Goal: Information Seeking & Learning: Learn about a topic

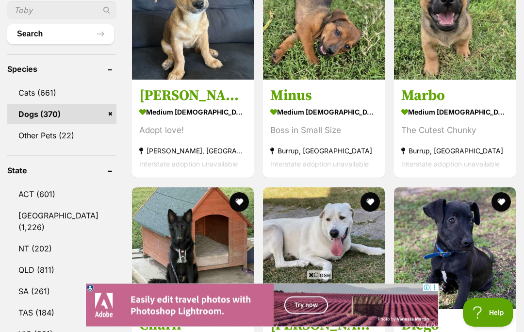
scroll to position [406, 0]
click at [323, 279] on span "Close" at bounding box center [320, 275] width 26 height 10
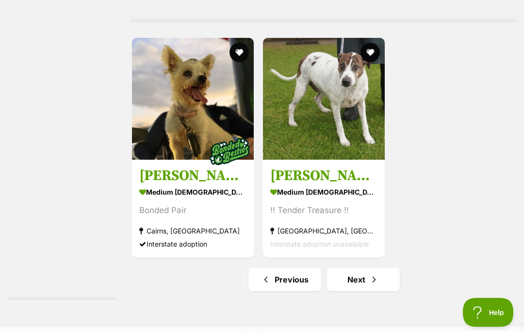
scroll to position [1971, 0]
click at [343, 291] on link "Next" at bounding box center [363, 279] width 73 height 23
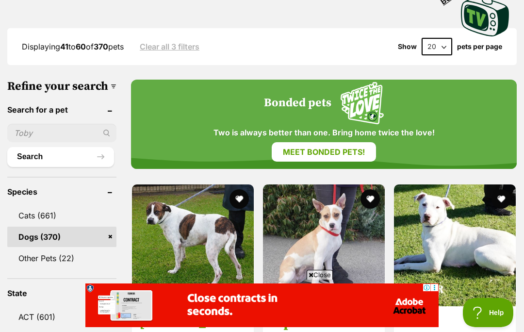
click at [324, 279] on span "Close" at bounding box center [320, 275] width 26 height 10
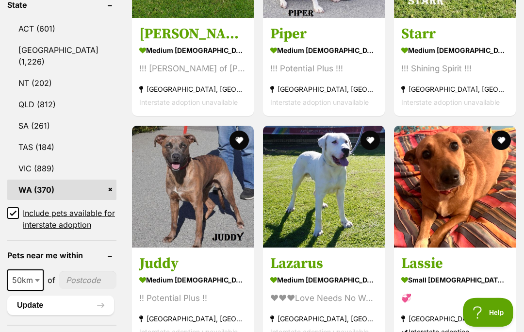
scroll to position [571, 0]
click at [461, 187] on img at bounding box center [455, 187] width 122 height 122
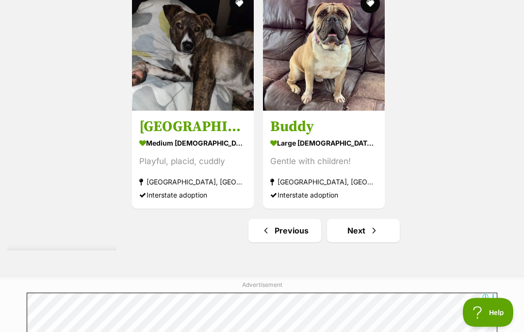
scroll to position [2129, 0]
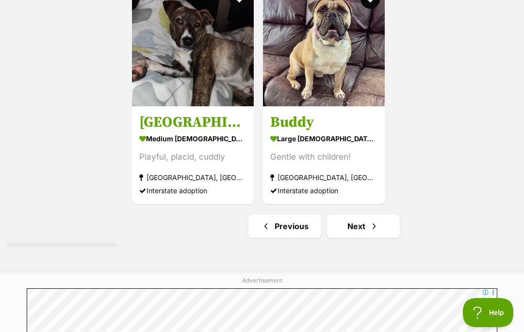
click at [343, 238] on link "Next" at bounding box center [363, 225] width 73 height 23
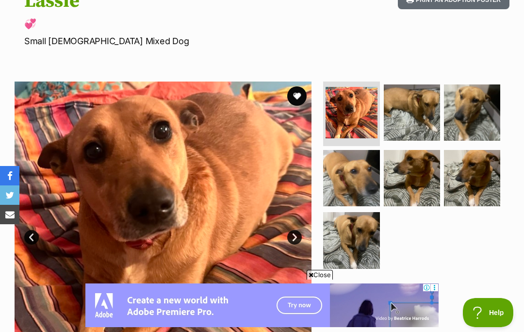
click at [321, 279] on span "Close" at bounding box center [320, 275] width 26 height 10
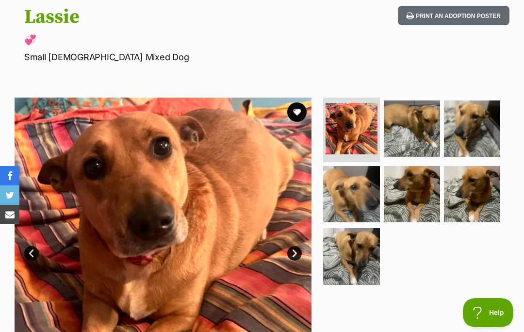
scroll to position [104, 0]
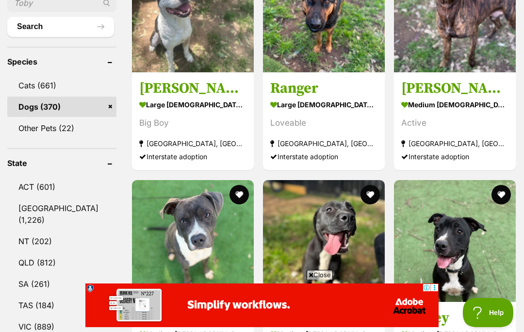
scroll to position [414, 0]
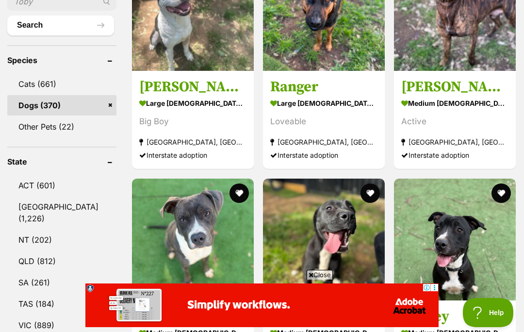
click at [320, 279] on span "Close" at bounding box center [320, 275] width 26 height 10
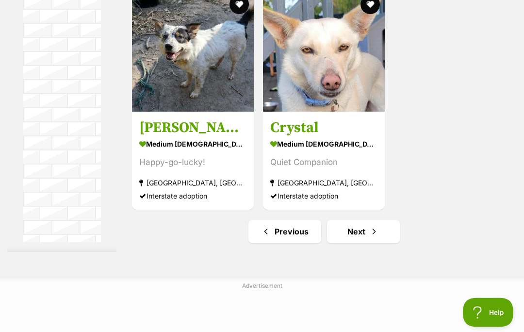
scroll to position [2019, 0]
click at [347, 243] on link "Next" at bounding box center [363, 231] width 73 height 23
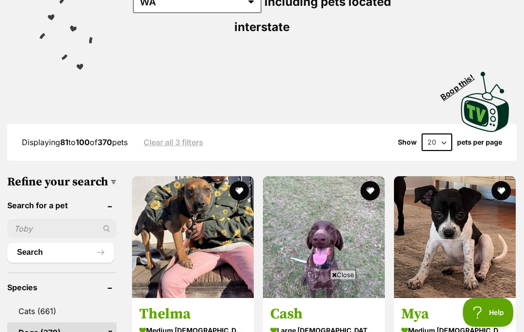
scroll to position [187, 0]
click at [345, 279] on span "Close" at bounding box center [343, 275] width 26 height 10
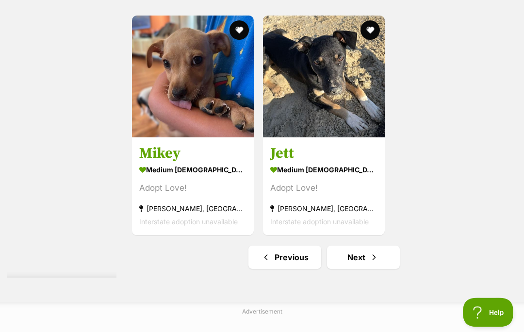
scroll to position [1994, 0]
click at [349, 269] on link "Next" at bounding box center [363, 257] width 73 height 23
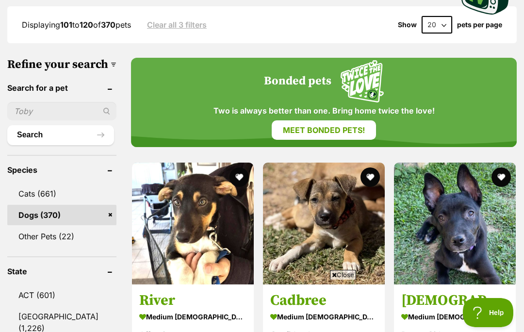
click at [343, 279] on span "Close" at bounding box center [343, 275] width 26 height 10
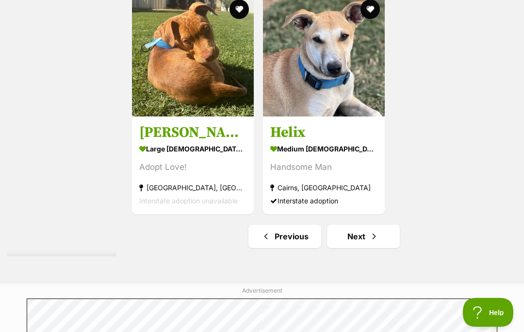
scroll to position [2118, 0]
click at [344, 248] on link "Next" at bounding box center [363, 236] width 73 height 23
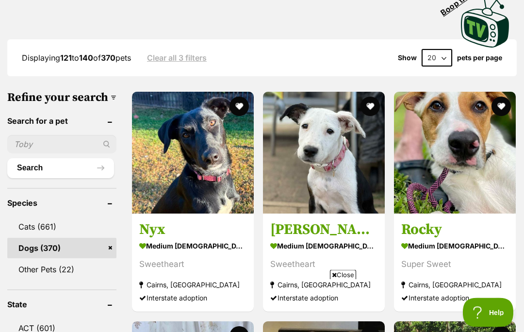
scroll to position [361, 0]
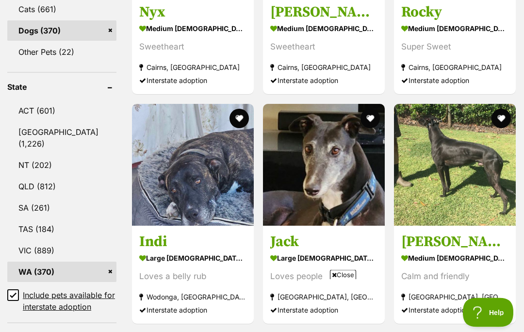
scroll to position [490, 0]
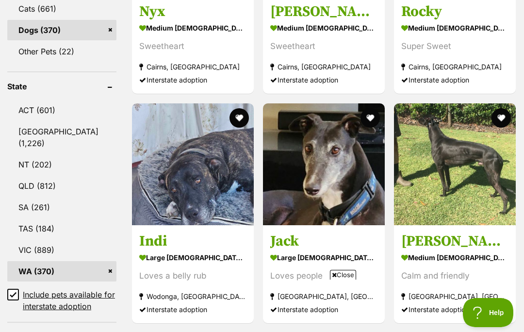
click at [349, 279] on span "Close" at bounding box center [343, 275] width 26 height 10
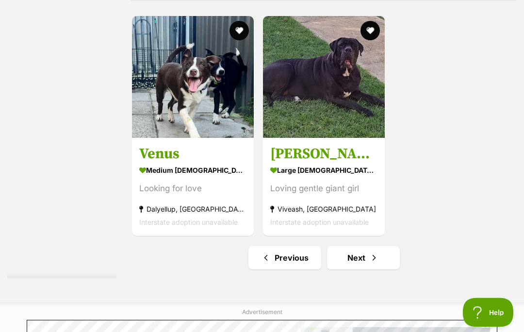
scroll to position [1993, 0]
click at [345, 269] on link "Next" at bounding box center [363, 257] width 73 height 23
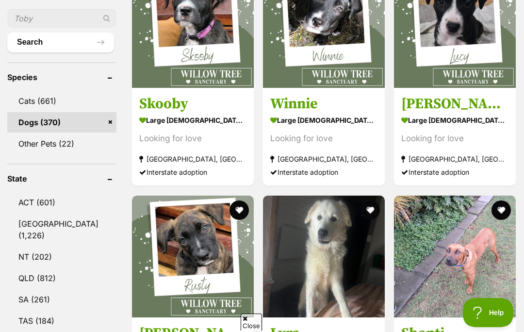
click at [249, 330] on span "Close" at bounding box center [251, 321] width 21 height 17
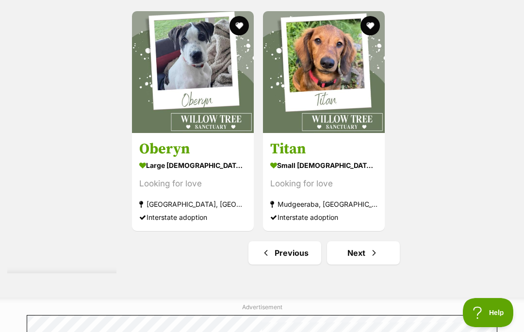
click at [347, 264] on link "Next" at bounding box center [363, 252] width 73 height 23
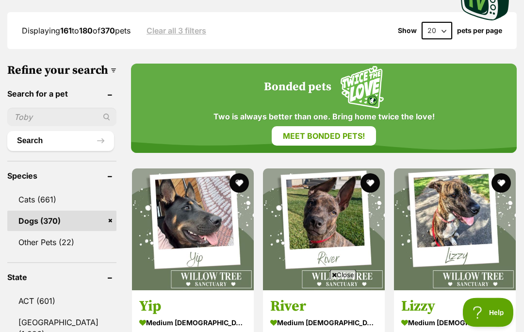
scroll to position [305, 0]
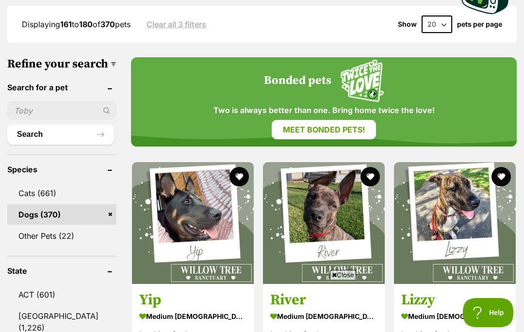
click at [348, 279] on span "Close" at bounding box center [343, 275] width 26 height 10
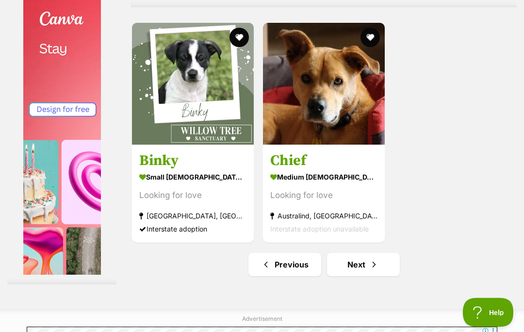
scroll to position [2090, 0]
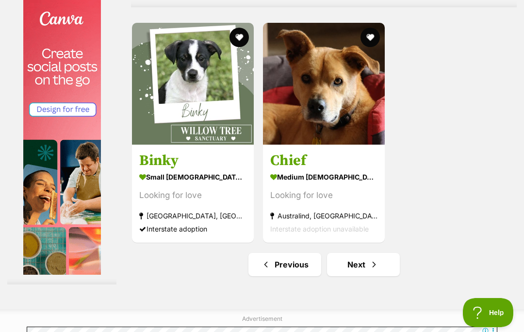
click at [341, 276] on link "Next" at bounding box center [363, 264] width 73 height 23
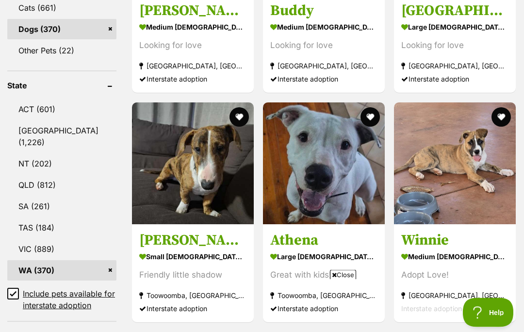
scroll to position [492, 0]
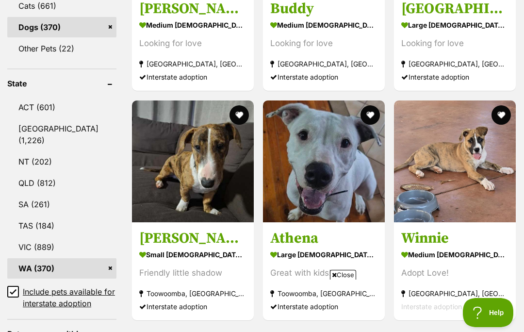
click at [349, 279] on span "Close" at bounding box center [343, 275] width 26 height 10
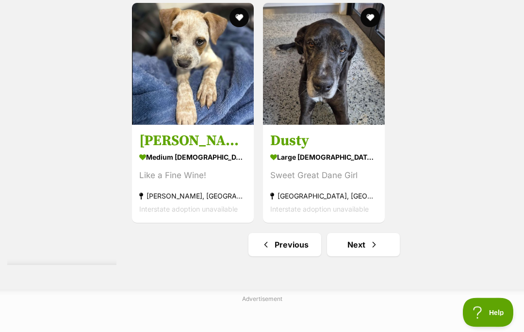
scroll to position [2006, 0]
click at [349, 256] on link "Next" at bounding box center [363, 244] width 73 height 23
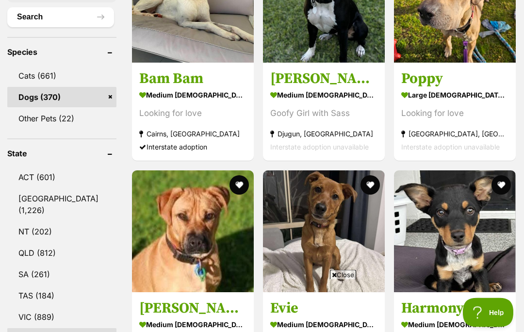
scroll to position [422, 0]
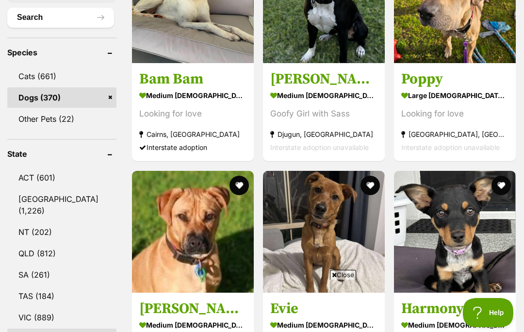
click at [341, 279] on span "Close" at bounding box center [343, 275] width 26 height 10
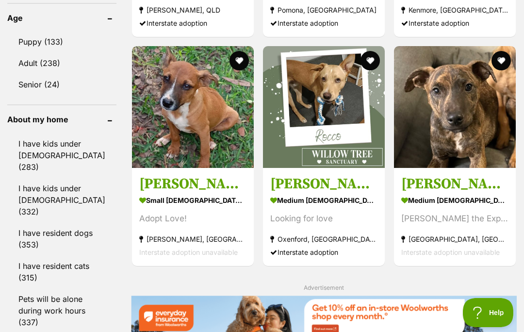
scroll to position [0, 0]
click at [172, 123] on img at bounding box center [193, 107] width 122 height 122
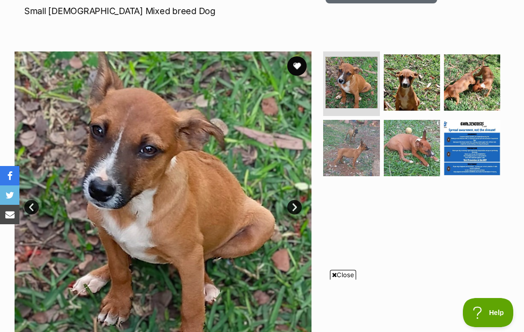
click at [344, 279] on span "Close" at bounding box center [343, 275] width 26 height 10
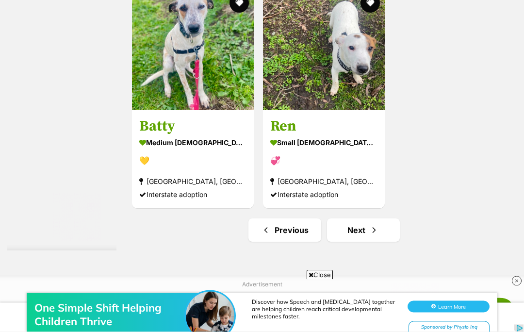
scroll to position [2019, 0]
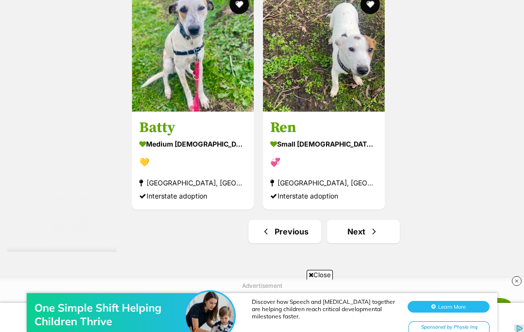
click at [315, 274] on div "One Simple Shift Helping Children Thrive Discover how Speech and Occupational T…" at bounding box center [262, 303] width 524 height 58
click at [323, 278] on div "One Simple Shift Helping Children Thrive Discover how Speech and Occupational T…" at bounding box center [262, 303] width 524 height 58
click at [320, 275] on div "One Simple Shift Helping Children Thrive Discover how Speech and Occupational T…" at bounding box center [262, 303] width 524 height 58
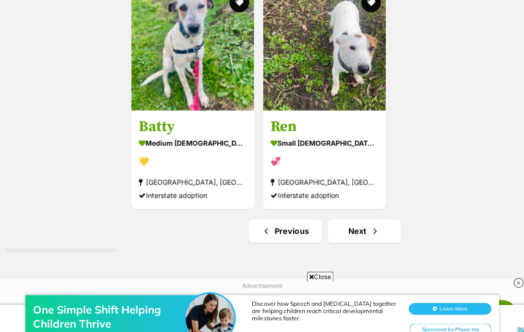
click at [312, 279] on span "Close" at bounding box center [320, 275] width 26 height 10
click at [295, 110] on img at bounding box center [324, 49] width 122 height 122
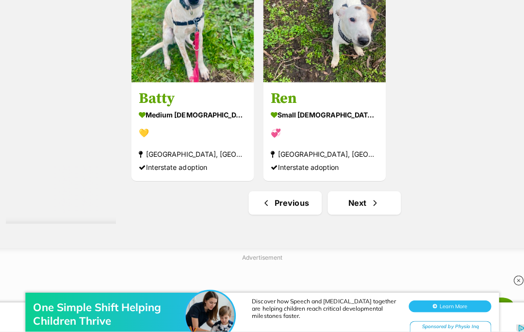
click at [369, 210] on span "Next page" at bounding box center [374, 204] width 10 height 12
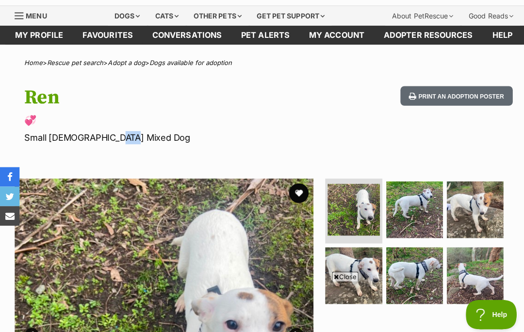
click at [342, 279] on span "Close" at bounding box center [343, 275] width 26 height 10
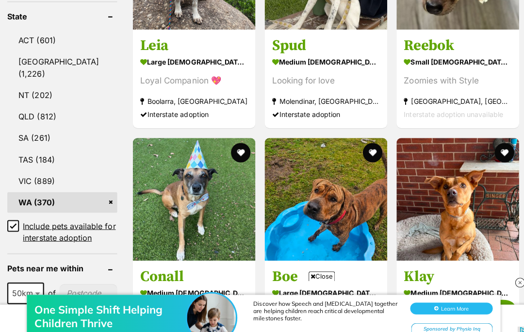
scroll to position [561, 0]
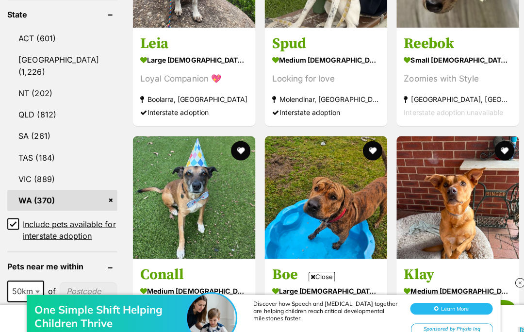
click at [320, 279] on span "Close" at bounding box center [320, 275] width 26 height 10
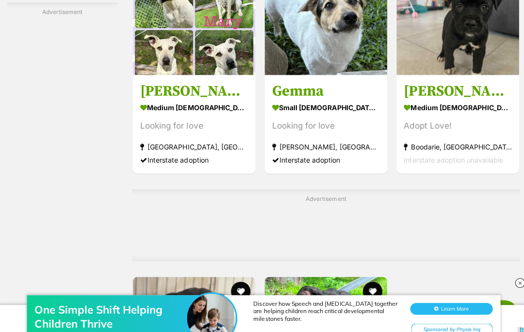
scroll to position [1838, 0]
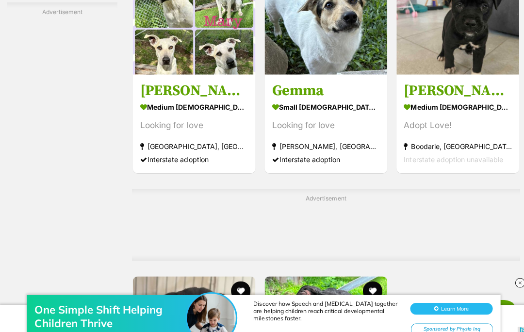
click at [286, 65] on img at bounding box center [324, 13] width 122 height 122
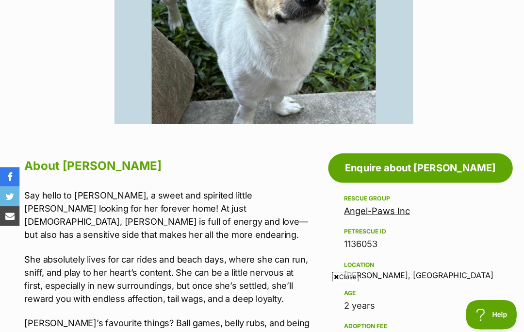
click at [340, 279] on span "Close" at bounding box center [343, 275] width 26 height 10
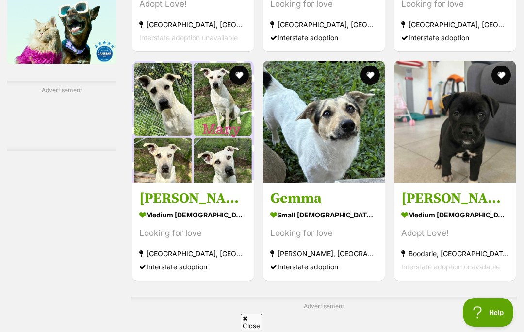
scroll to position [1730, 0]
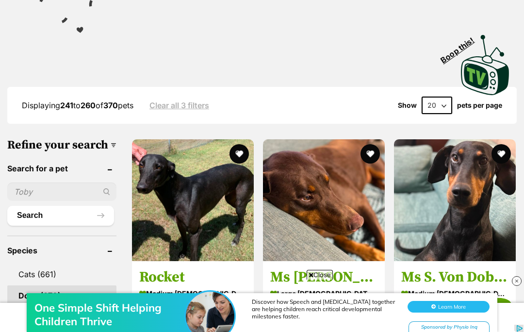
click at [320, 279] on span "Close" at bounding box center [320, 275] width 26 height 10
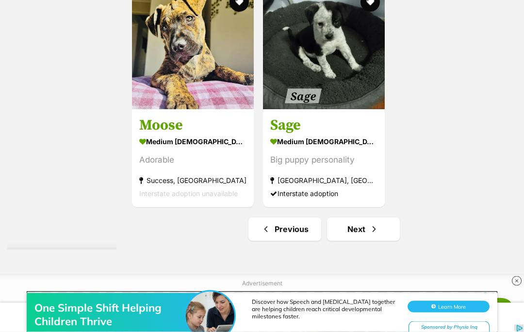
scroll to position [2026, 0]
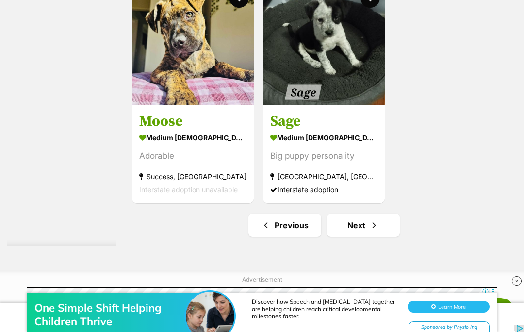
click at [345, 237] on link "Next" at bounding box center [363, 224] width 73 height 23
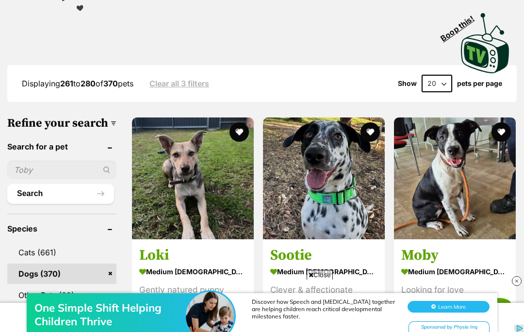
scroll to position [252, 0]
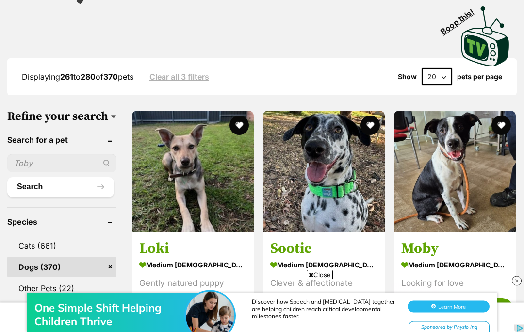
click at [325, 279] on span "Close" at bounding box center [320, 275] width 26 height 10
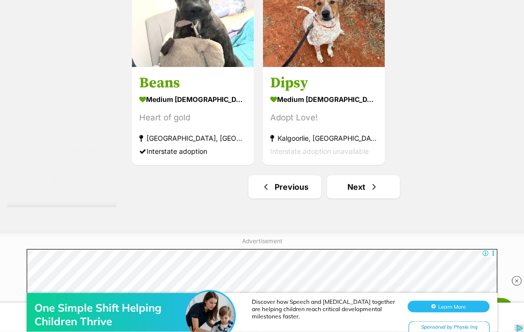
scroll to position [2064, 0]
click at [349, 198] on link "Next" at bounding box center [363, 186] width 73 height 23
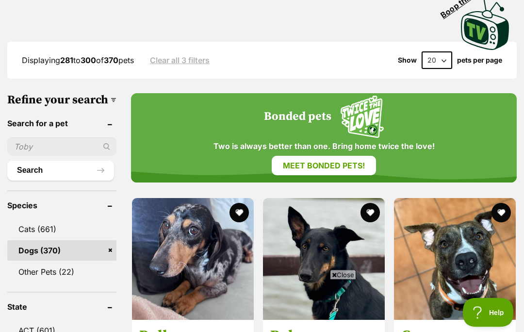
scroll to position [269, 0]
click at [345, 279] on span "Close" at bounding box center [343, 275] width 26 height 10
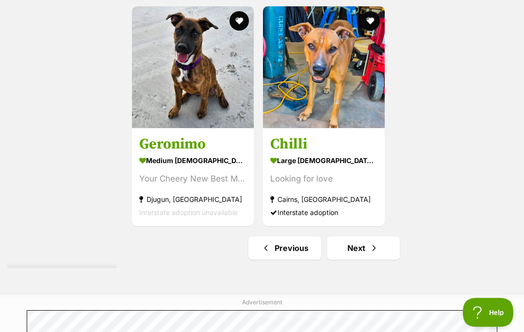
scroll to position [2107, 0]
click at [349, 260] on link "Next" at bounding box center [363, 247] width 73 height 23
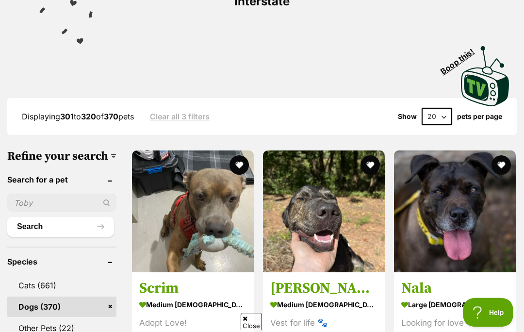
scroll to position [213, 0]
click at [342, 279] on span "Close" at bounding box center [343, 275] width 26 height 10
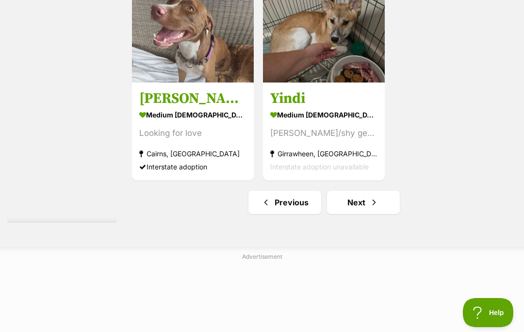
scroll to position [2055, 0]
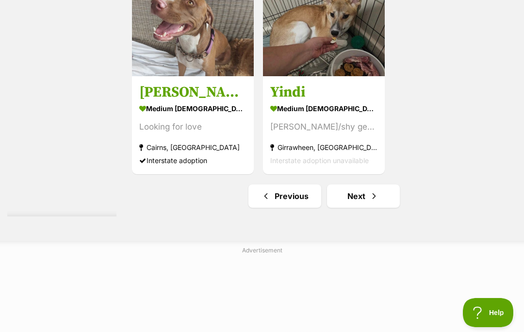
click at [346, 208] on link "Next" at bounding box center [363, 195] width 73 height 23
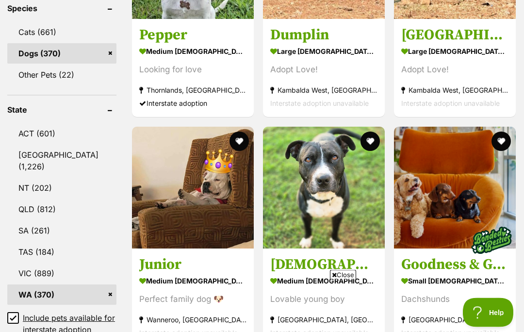
scroll to position [466, 0]
click at [345, 279] on span "Close" at bounding box center [343, 275] width 26 height 10
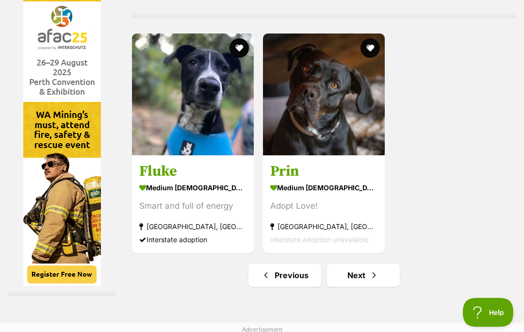
scroll to position [1976, 0]
click at [347, 287] on link "Next" at bounding box center [363, 274] width 73 height 23
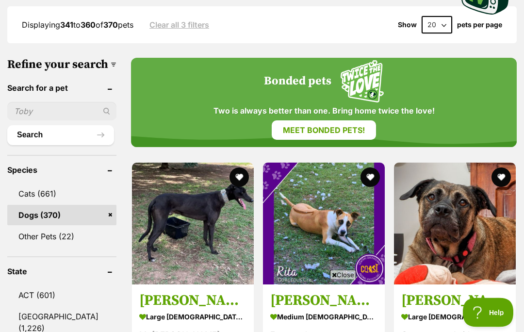
scroll to position [305, 0]
click at [351, 279] on span "Close" at bounding box center [343, 275] width 26 height 10
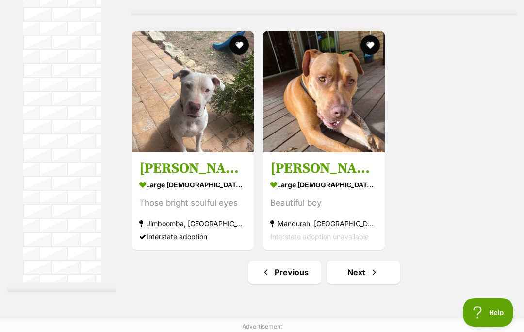
scroll to position [2083, 0]
click at [345, 284] on link "Next" at bounding box center [363, 272] width 73 height 23
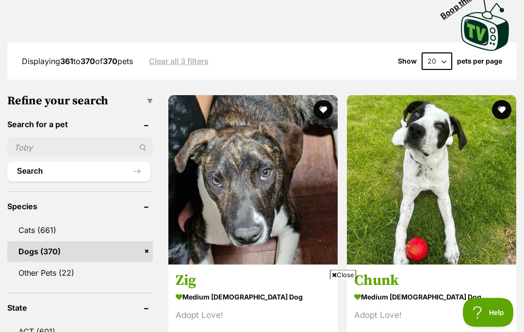
click at [349, 279] on span "Close" at bounding box center [343, 275] width 26 height 10
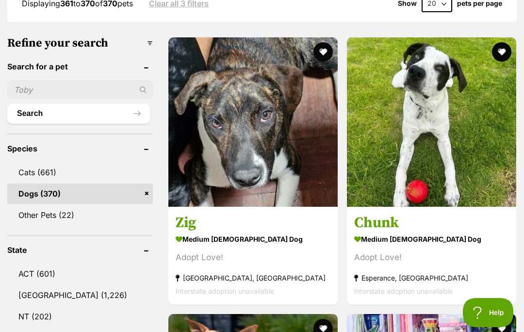
scroll to position [316, 0]
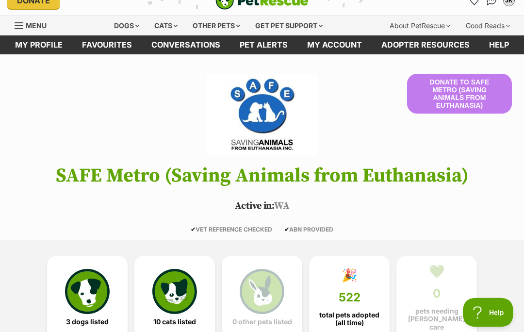
scroll to position [17, 0]
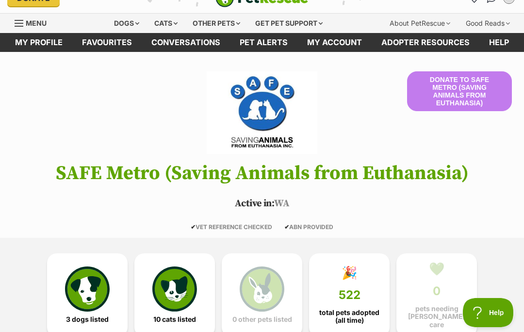
click at [99, 289] on img at bounding box center [87, 288] width 45 height 45
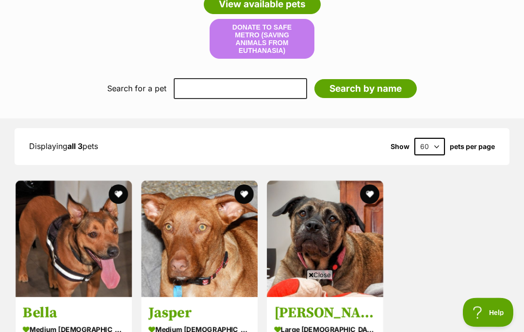
click at [323, 279] on span "Close" at bounding box center [320, 275] width 26 height 10
click at [92, 266] on img at bounding box center [74, 239] width 116 height 116
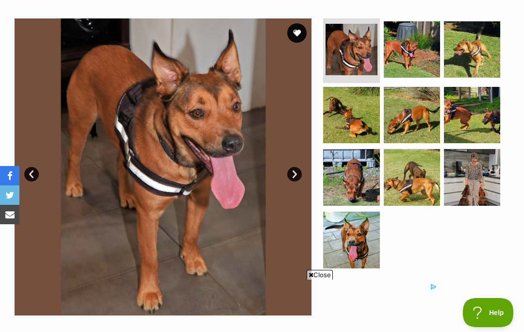
click at [317, 279] on span "Close" at bounding box center [320, 275] width 26 height 10
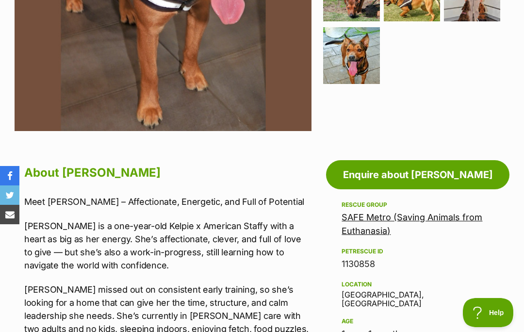
click at [485, 290] on div "Location Bicton, WA" at bounding box center [418, 294] width 152 height 30
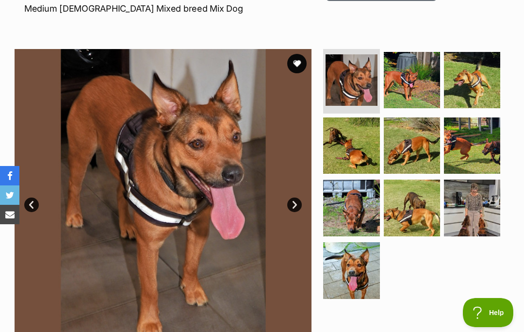
scroll to position [152, 0]
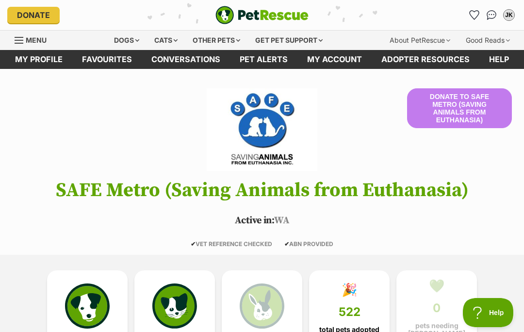
click at [126, 45] on div "Dogs" at bounding box center [126, 40] width 39 height 19
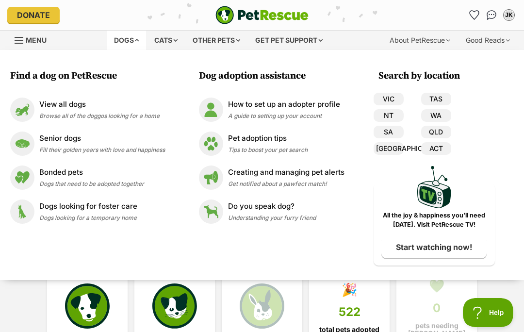
click at [27, 145] on img at bounding box center [22, 143] width 24 height 24
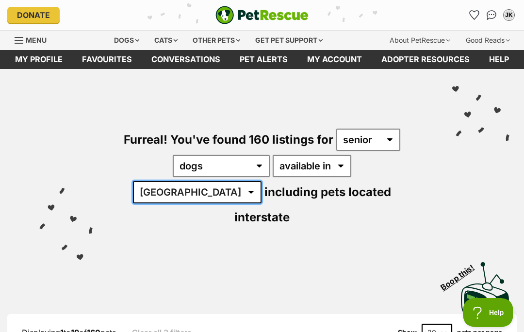
click at [262, 181] on select "[GEOGRAPHIC_DATA] [GEOGRAPHIC_DATA] [GEOGRAPHIC_DATA] [GEOGRAPHIC_DATA] [GEOGRA…" at bounding box center [197, 192] width 129 height 22
select select "WA"
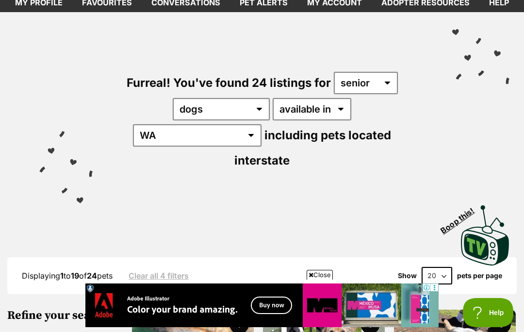
scroll to position [55, 0]
